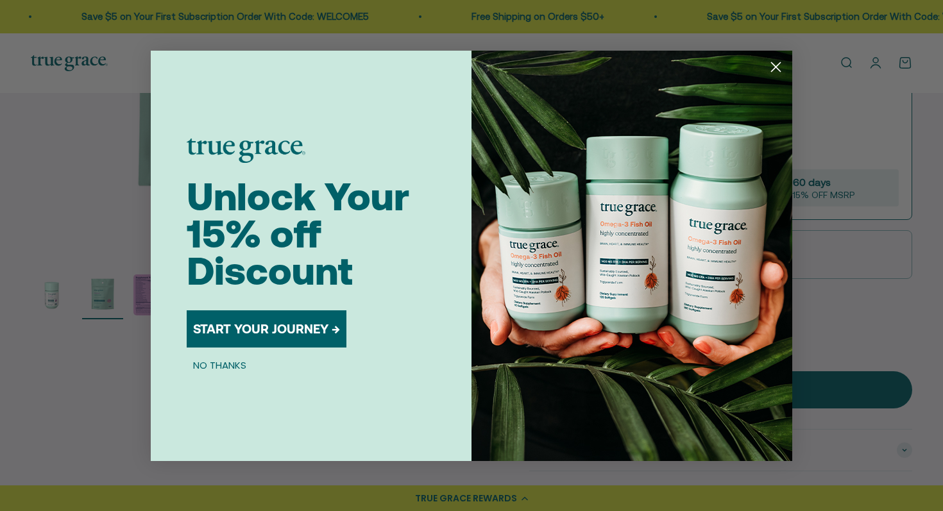
scroll to position [322, 0]
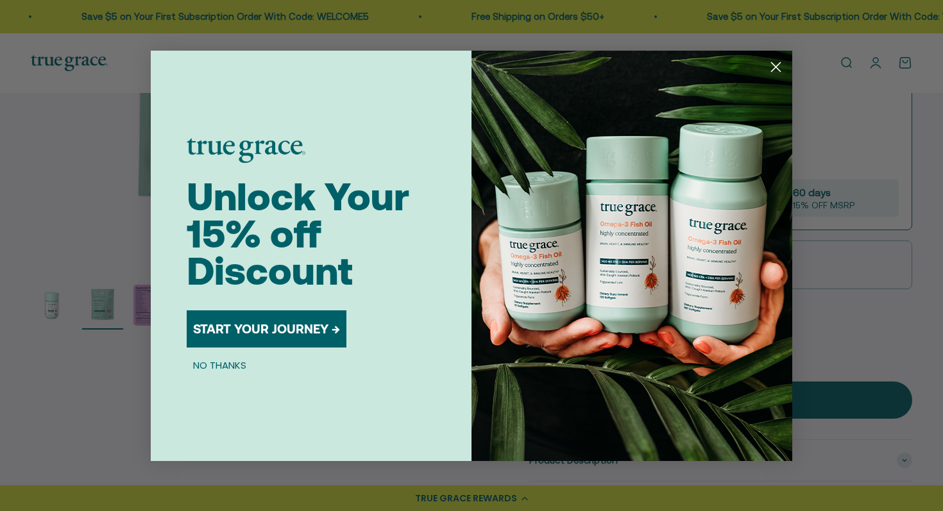
click at [773, 68] on icon "Close dialog" at bounding box center [775, 66] width 9 height 9
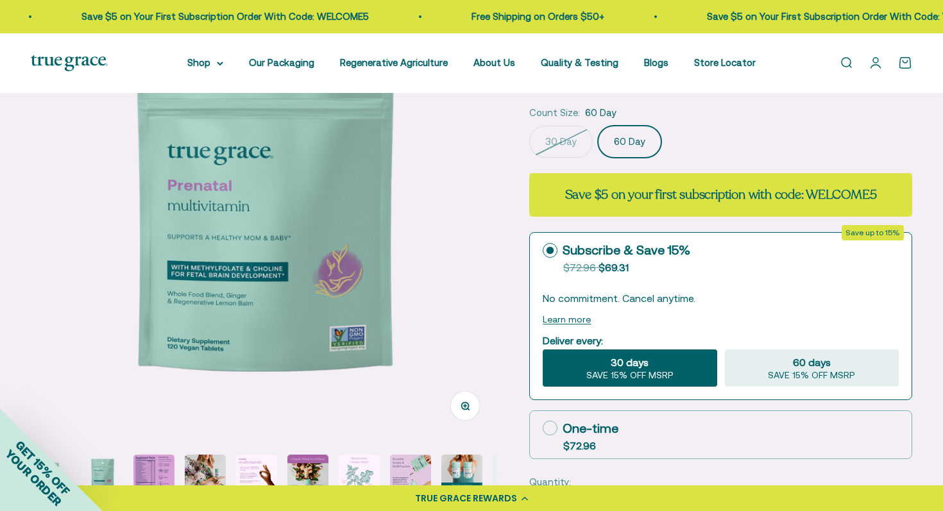
scroll to position [221, 0]
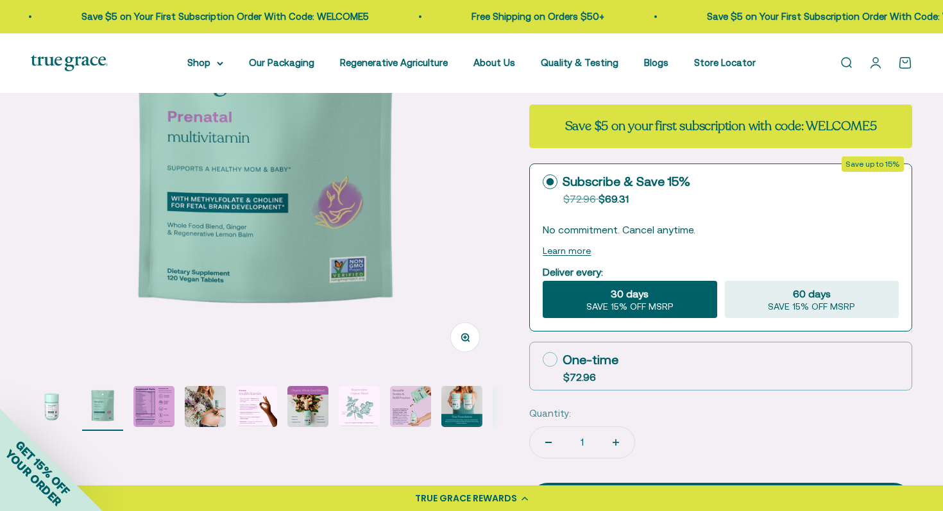
click at [51, 403] on img "Go to item 1" at bounding box center [51, 406] width 41 height 41
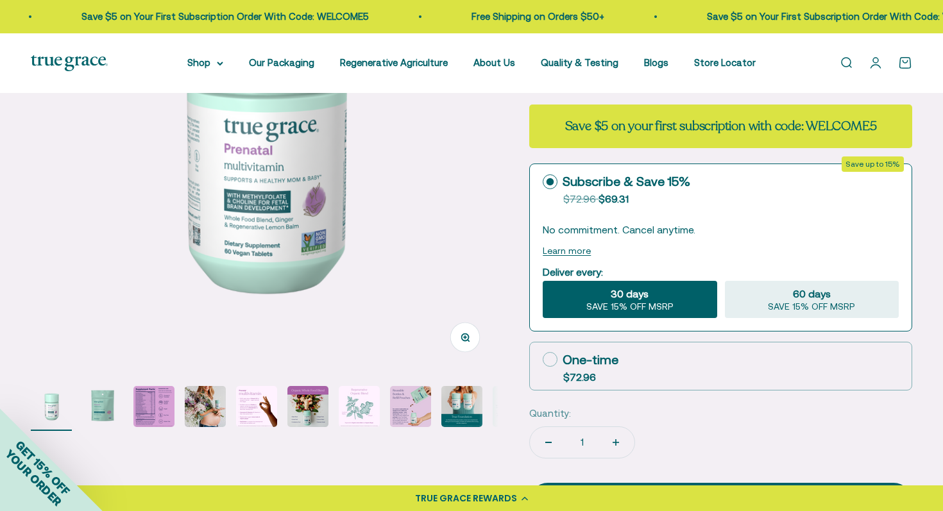
scroll to position [0, 0]
click at [155, 403] on img "Go to item 3" at bounding box center [153, 406] width 41 height 41
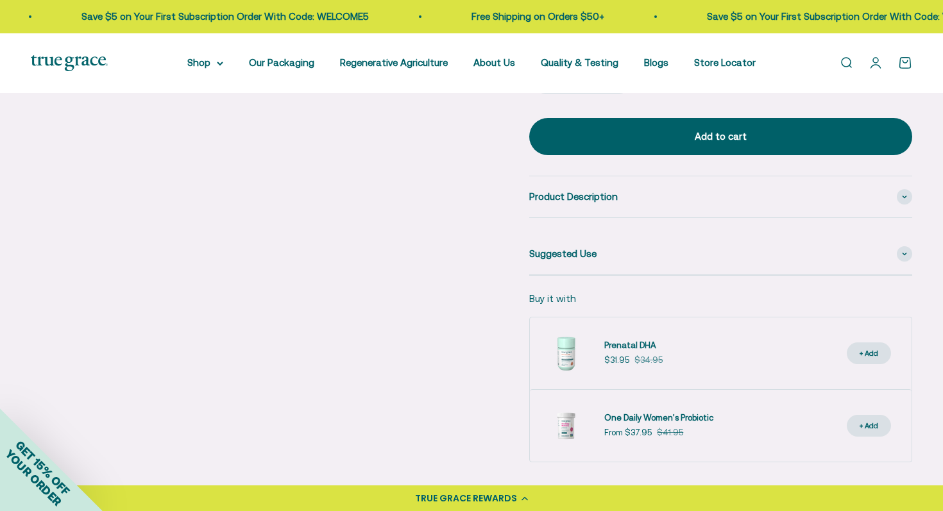
scroll to position [600, 0]
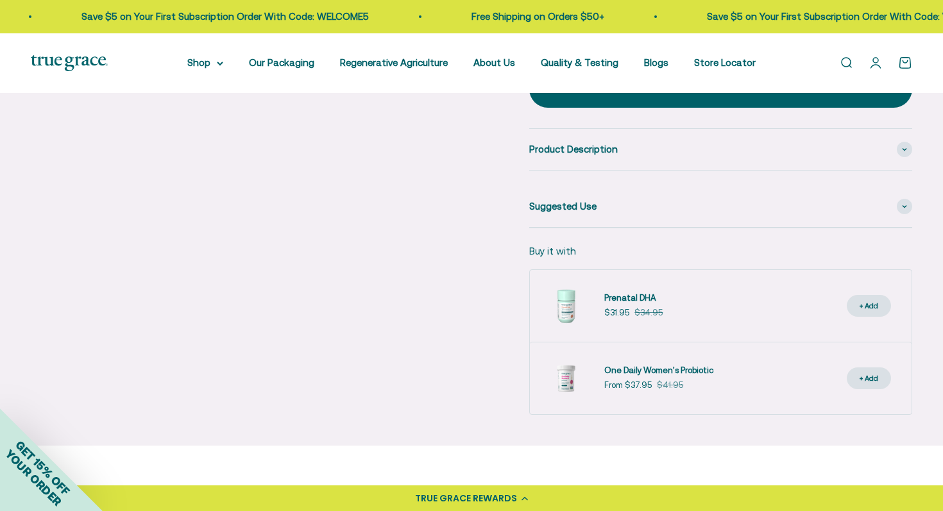
scroll to position [636, 0]
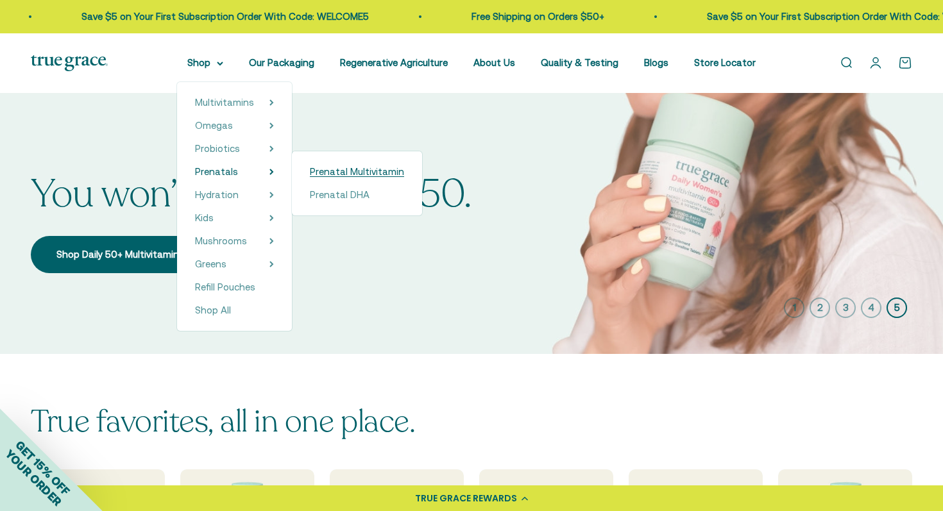
click at [352, 176] on span "Prenatal Multivitamin" at bounding box center [357, 171] width 94 height 11
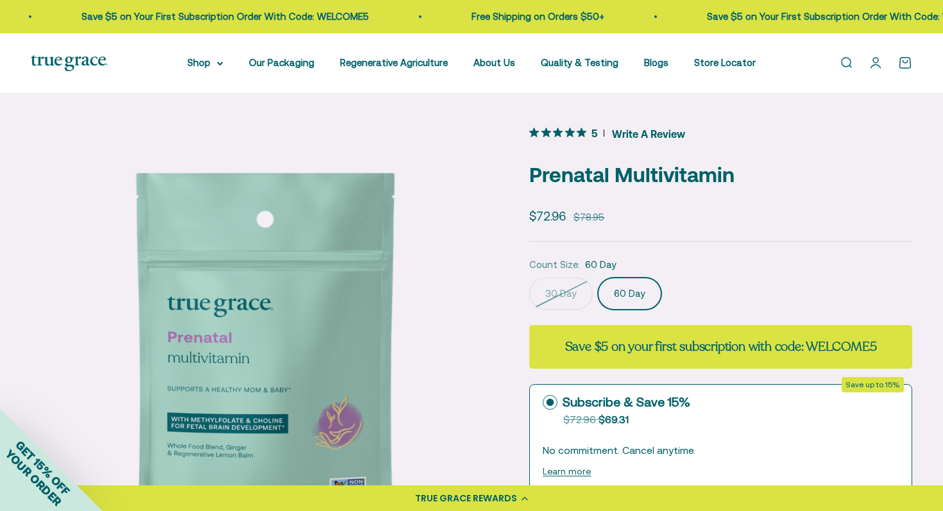
click at [648, 297] on label "60 Day" at bounding box center [629, 294] width 63 height 32
click at [529, 278] on input "60 Day" at bounding box center [528, 277] width 1 height 1
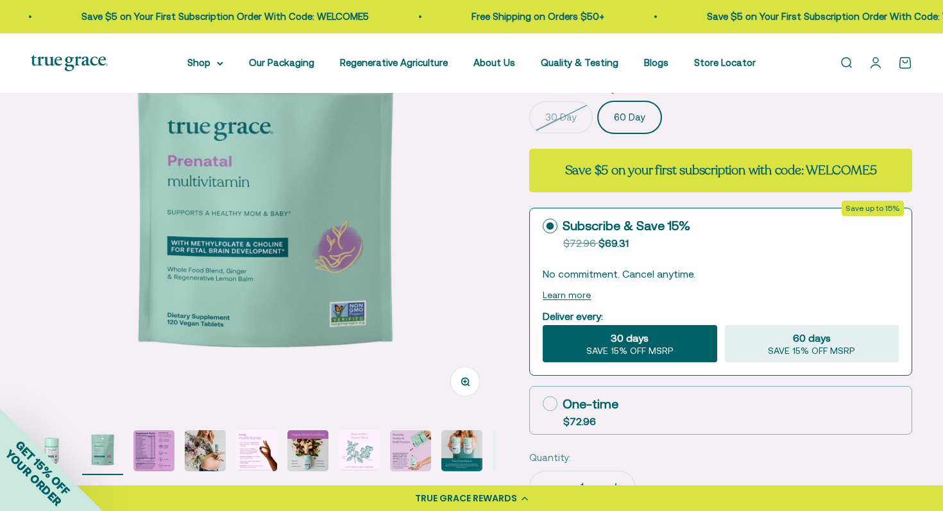
scroll to position [185, 0]
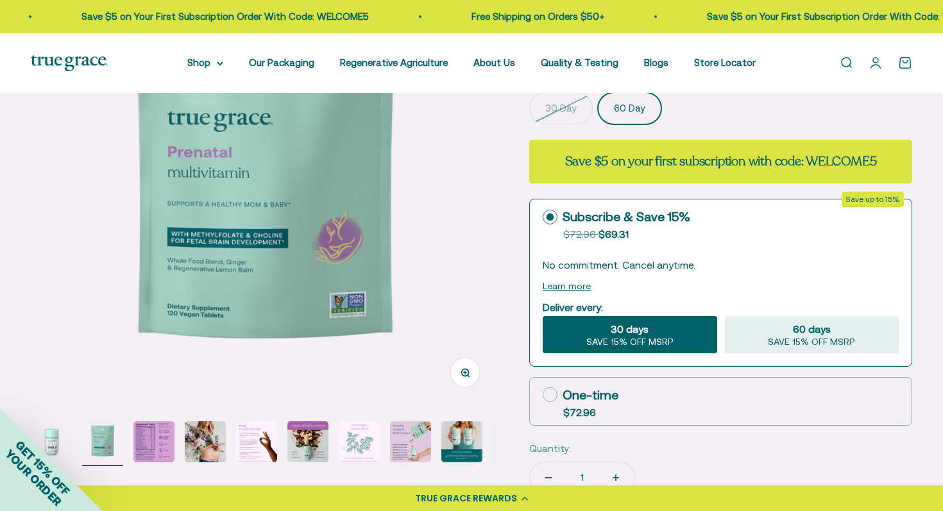
click at [692, 387] on label "One-time $72.96" at bounding box center [721, 401] width 382 height 47
click at [543, 394] on input "One-time $72.96" at bounding box center [542, 394] width 1 height 1
radio input "true"
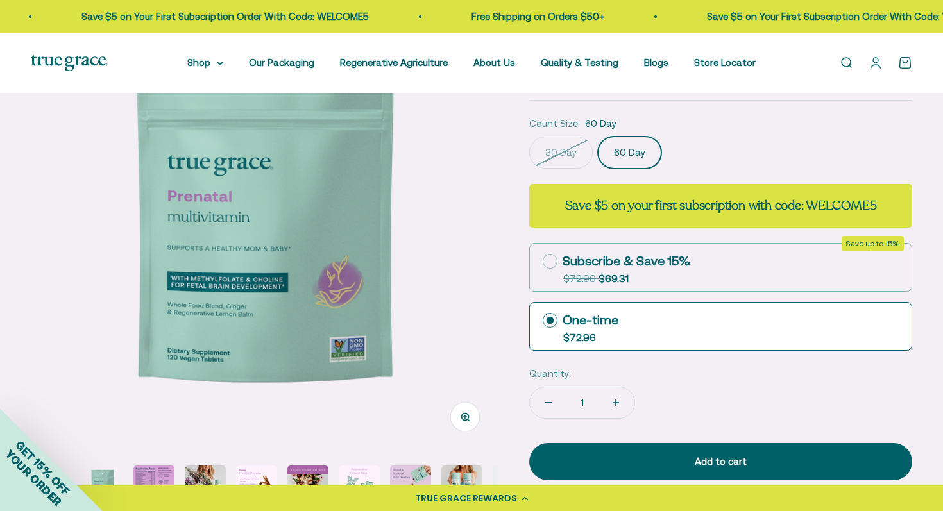
scroll to position [131, 0]
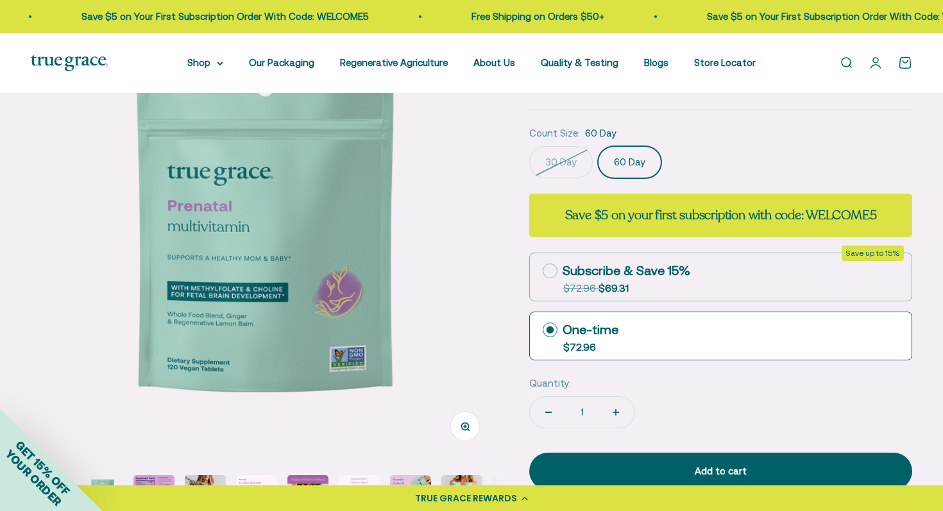
click at [636, 274] on div "Subscribe & Save 15%" at bounding box center [616, 270] width 147 height 19
click at [543, 271] on input "Subscribe & Save 15% Original price strikethrough: $72.96 , Discounted price: $…" at bounding box center [542, 271] width 1 height 1
radio input "true"
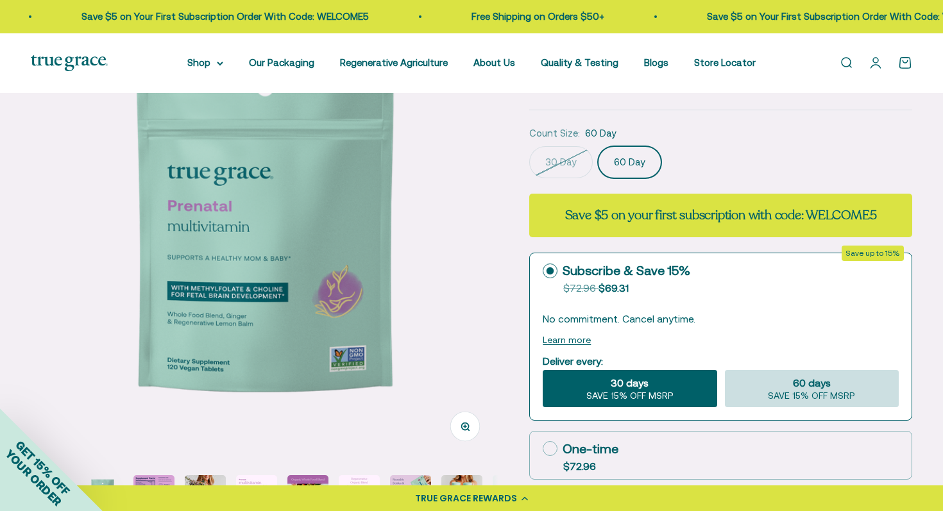
click at [766, 383] on div "60 days SAVE 15% OFF MSRP" at bounding box center [812, 388] width 174 height 37
click at [725, 370] on input "60 days SAVE 15% OFF MSRP" at bounding box center [724, 369] width 1 height 1
radio input "true"
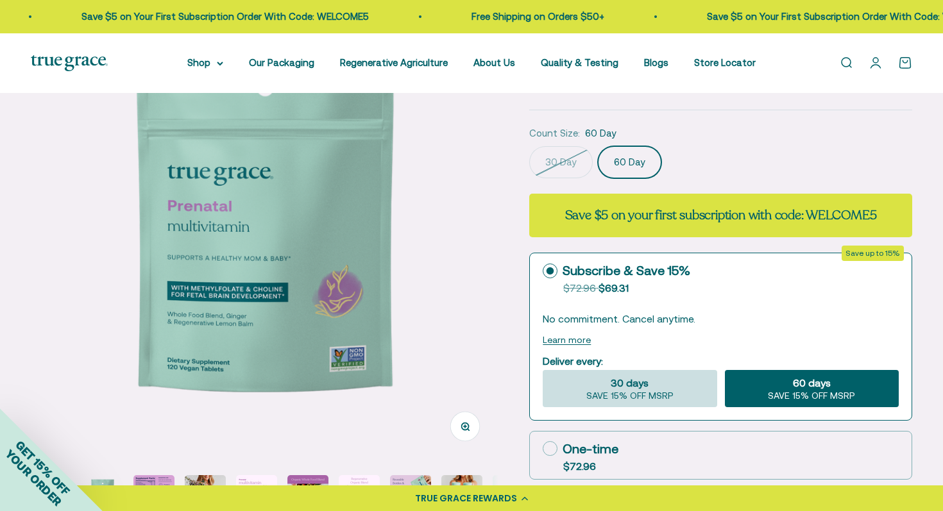
click at [642, 382] on span "30 days" at bounding box center [629, 382] width 38 height 15
click at [543, 370] on input "30 days SAVE 15% OFF MSRP" at bounding box center [542, 369] width 1 height 1
radio input "true"
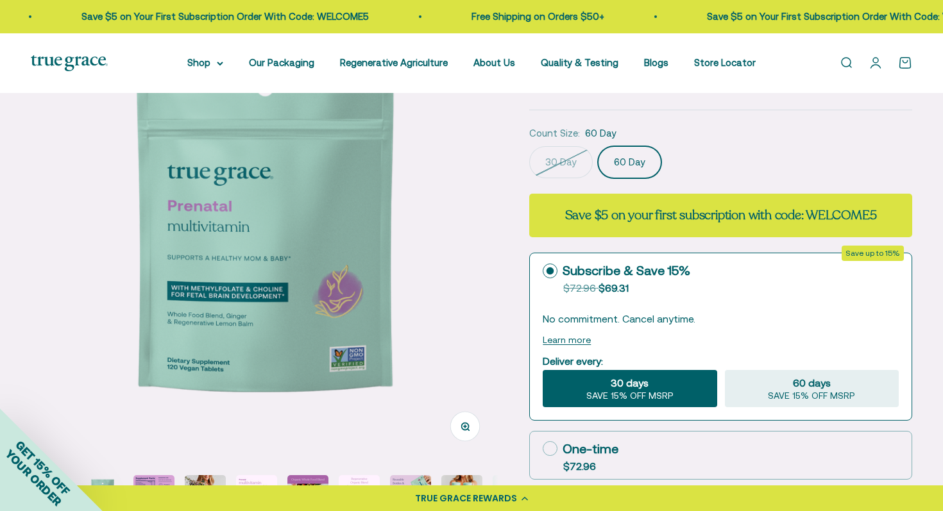
click at [551, 449] on icon at bounding box center [550, 448] width 15 height 15
click at [543, 449] on input "One-time $72.96" at bounding box center [542, 448] width 1 height 1
radio input "true"
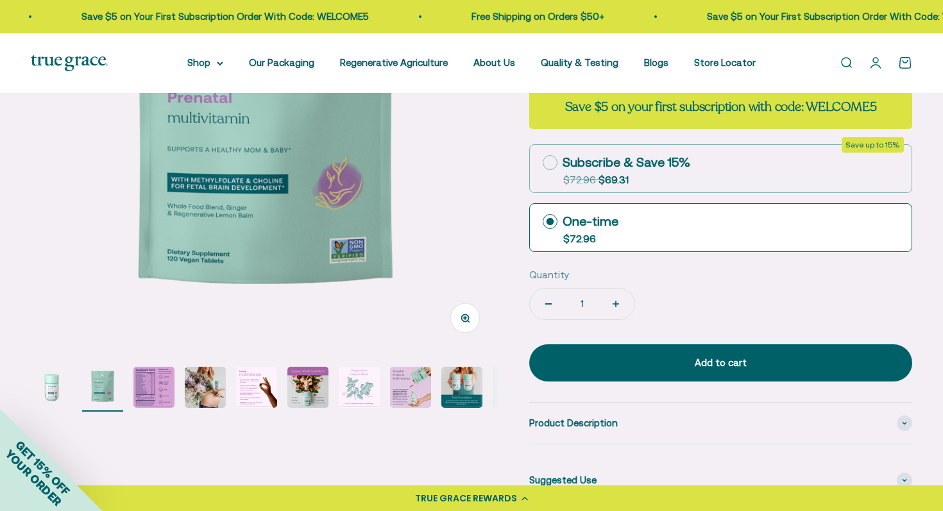
scroll to position [324, 0]
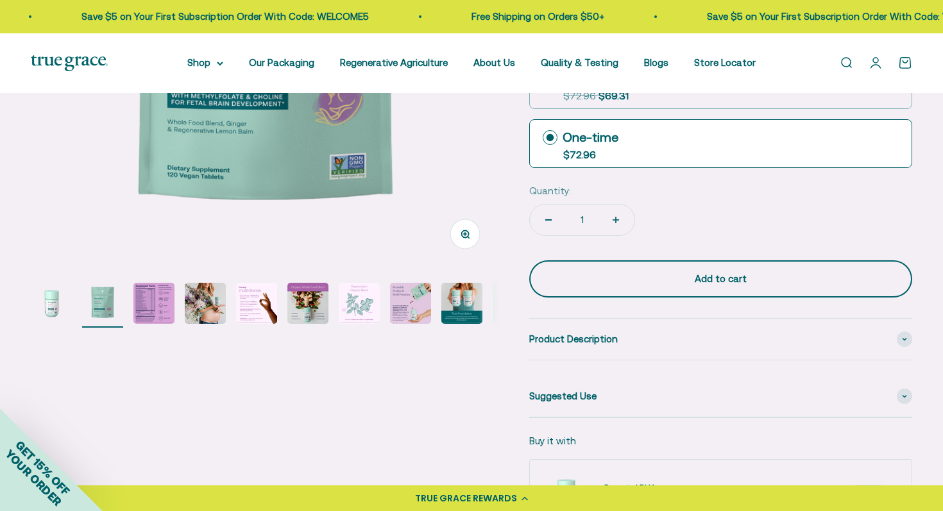
click at [671, 281] on div "Add to cart" at bounding box center [721, 278] width 332 height 15
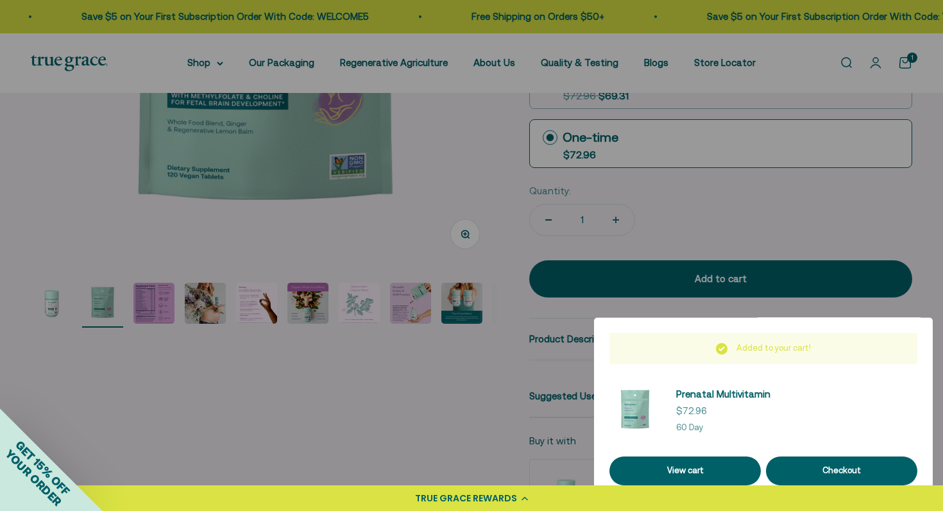
click at [227, 66] on div at bounding box center [471, 255] width 943 height 511
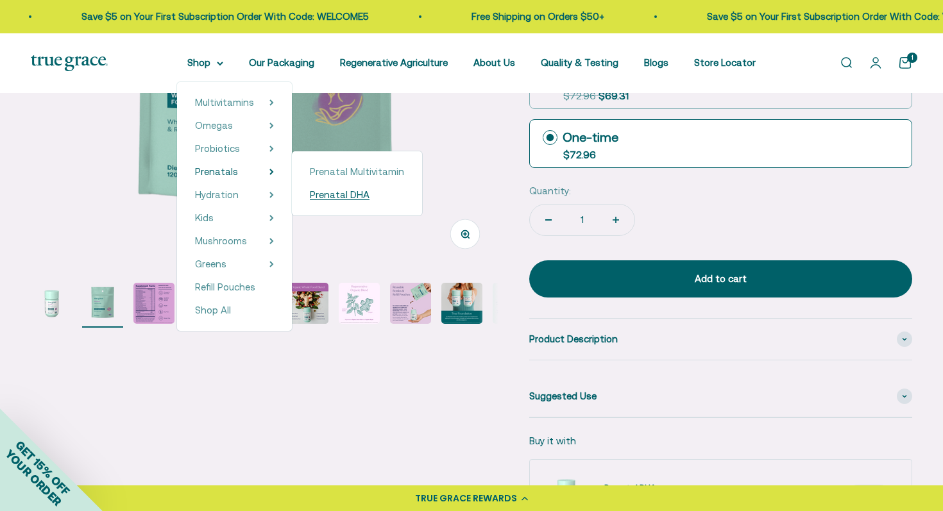
click at [325, 196] on span "Prenatal DHA" at bounding box center [340, 194] width 60 height 11
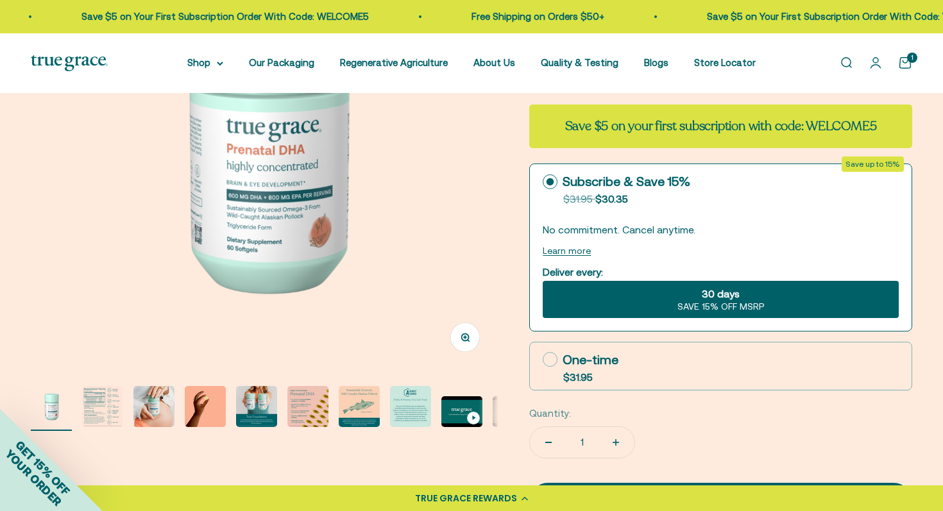
scroll to position [231, 0]
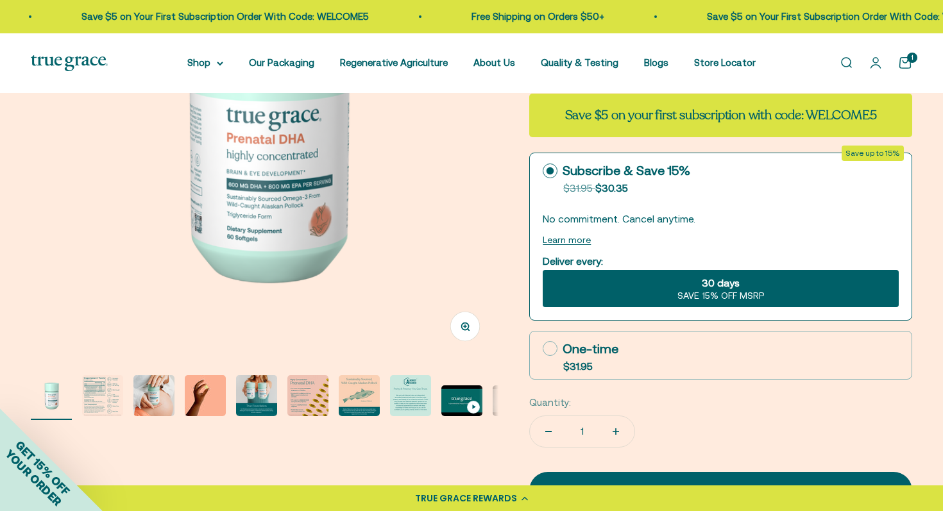
click at [549, 349] on icon at bounding box center [550, 348] width 15 height 15
click at [543, 349] on input "One-time $31.95" at bounding box center [542, 348] width 1 height 1
radio input "true"
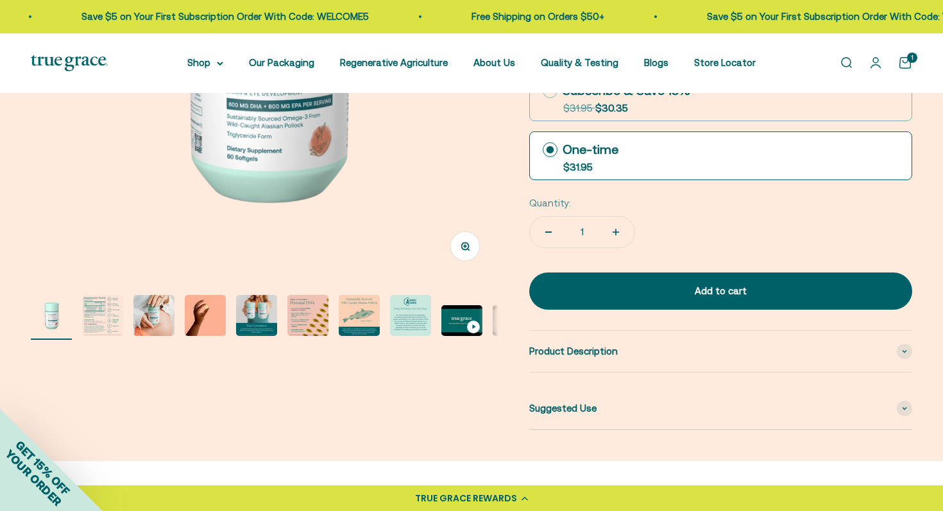
scroll to position [314, 0]
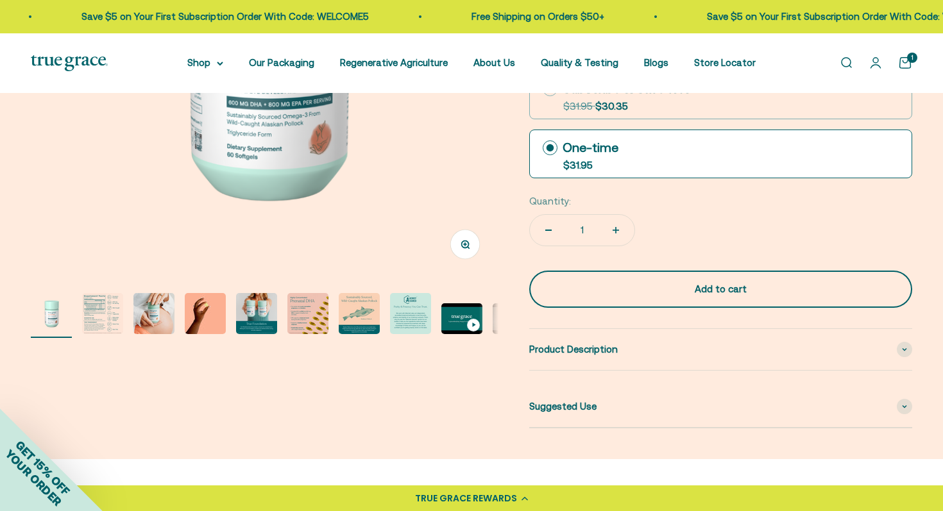
click at [647, 288] on div "Add to cart" at bounding box center [721, 289] width 332 height 15
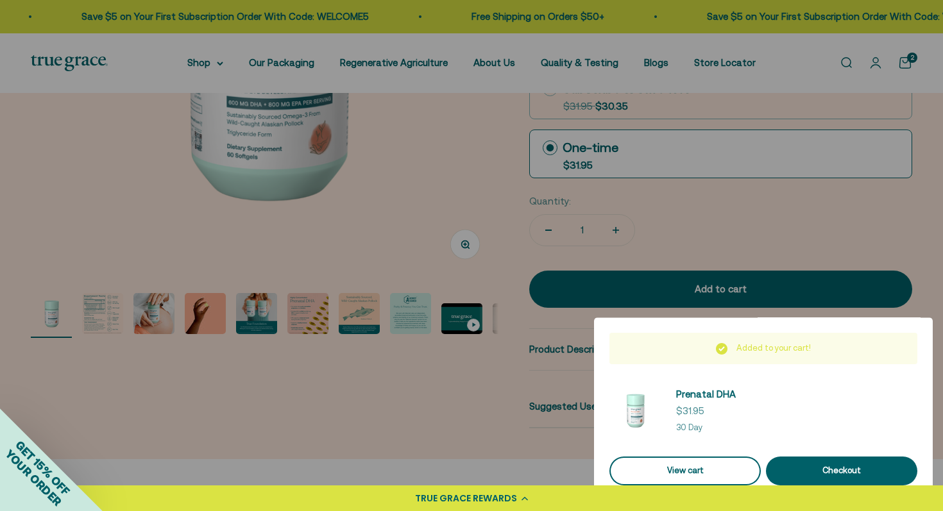
click at [701, 476] on link "View cart" at bounding box center [684, 471] width 151 height 29
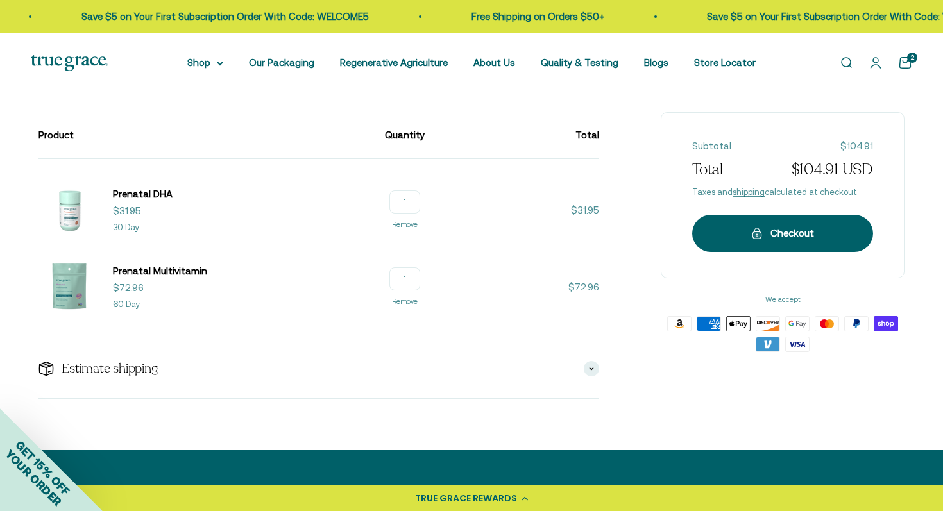
scroll to position [143, 0]
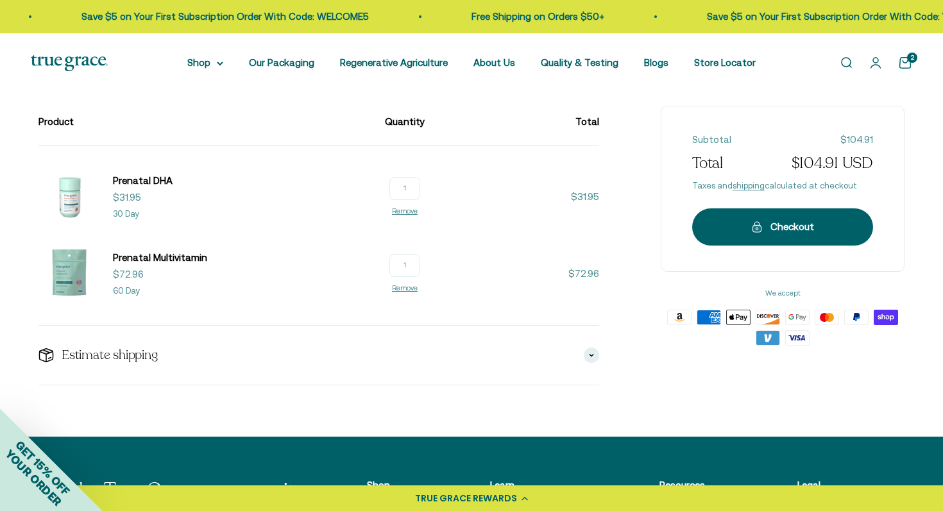
click at [408, 189] on input "1" at bounding box center [404, 188] width 31 height 23
type input "2"
click at [464, 366] on div "Estimate shipping" at bounding box center [318, 355] width 560 height 59
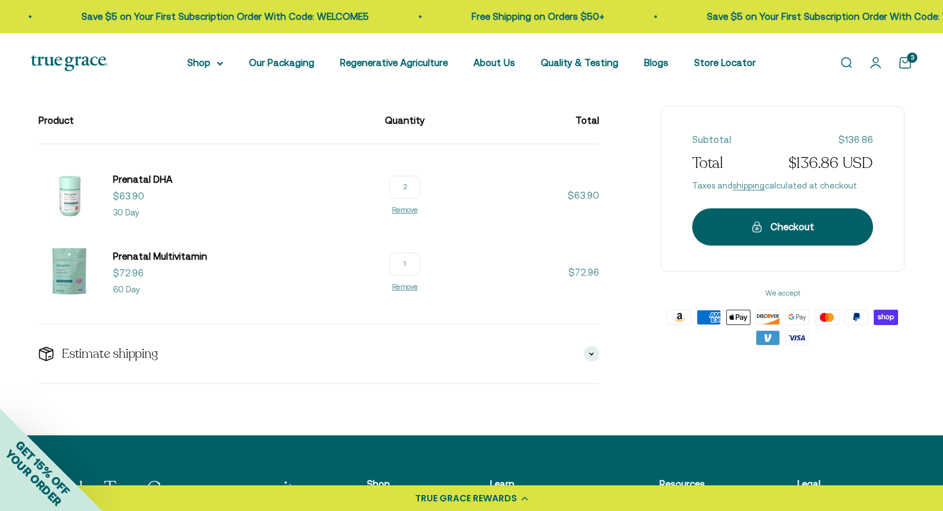
scroll to position [138, 0]
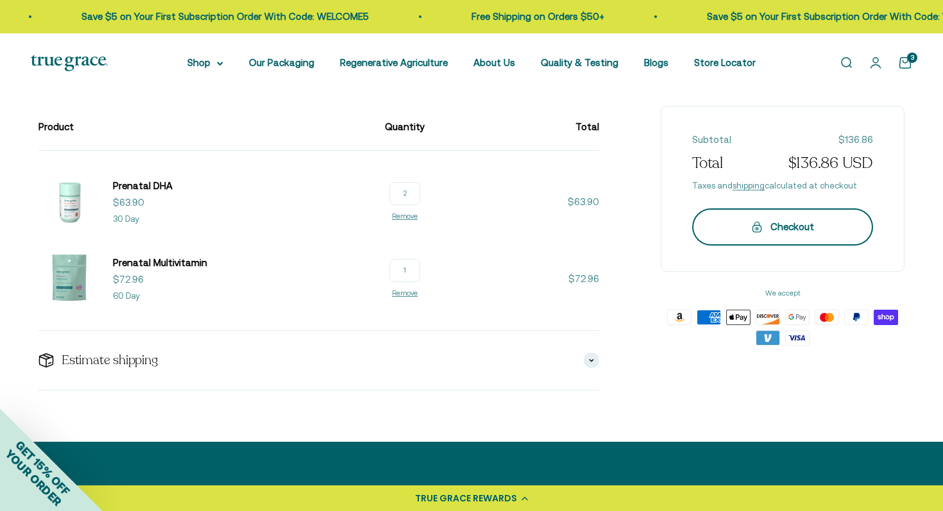
click at [769, 224] on div "Checkout" at bounding box center [783, 226] width 130 height 15
